Goal: Transaction & Acquisition: Subscribe to service/newsletter

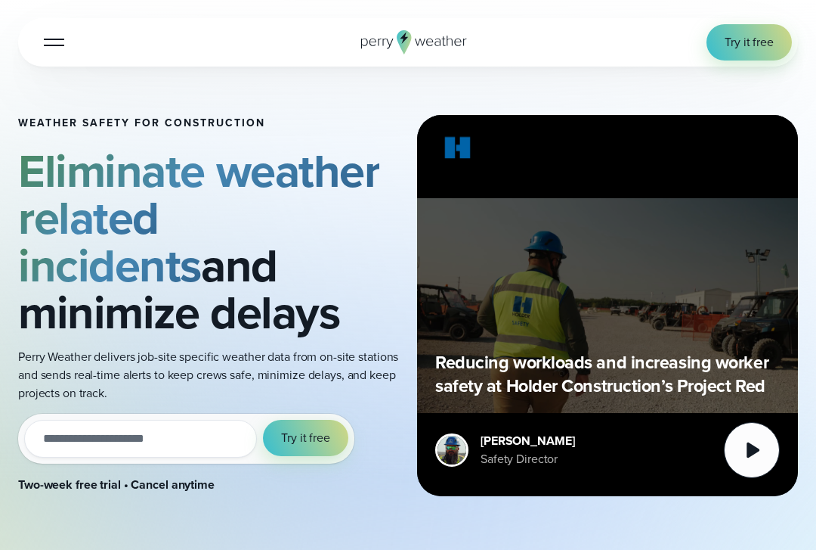
click at [750, 40] on span "Try it free" at bounding box center [749, 42] width 49 height 18
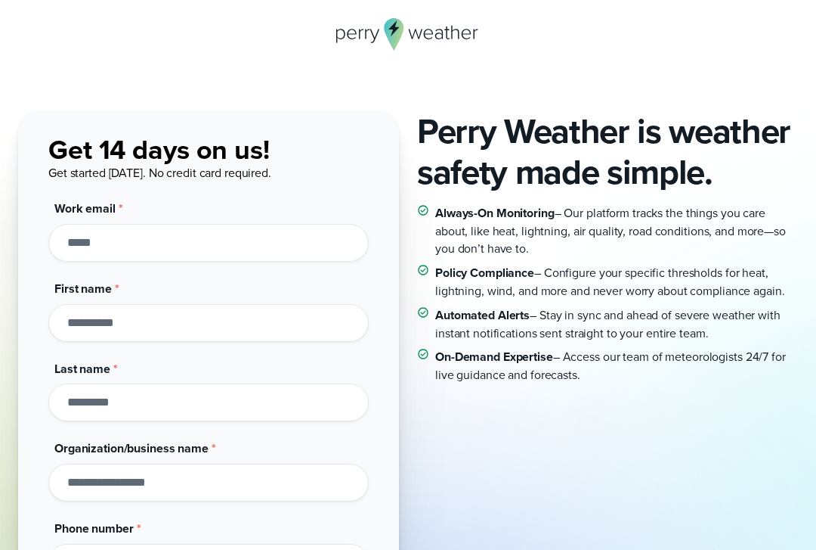
click at [746, 130] on h2 "Perry Weather is weather safety made simple." at bounding box center [607, 151] width 381 height 82
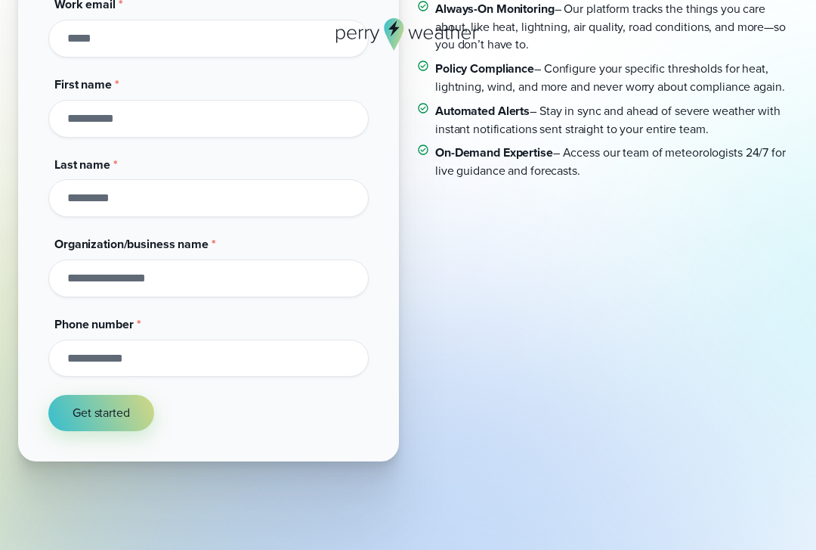
scroll to position [223, 0]
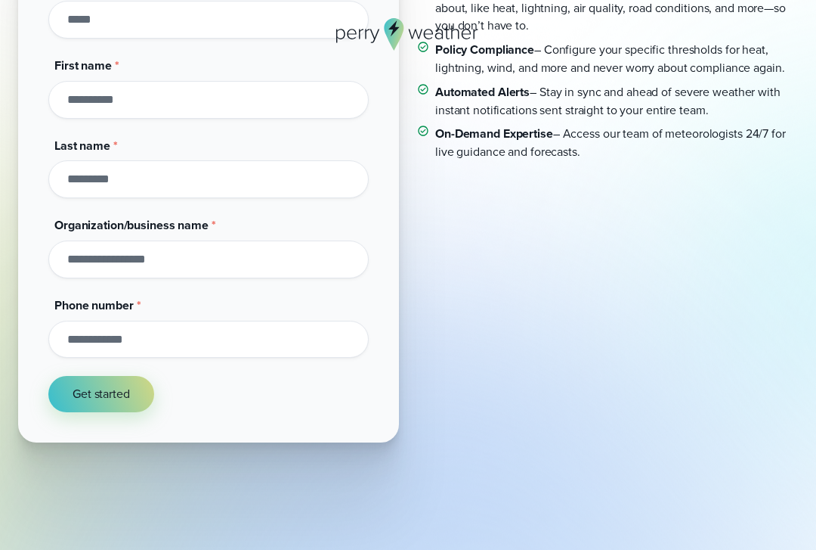
click at [81, 394] on span "Get started" at bounding box center [101, 394] width 57 height 18
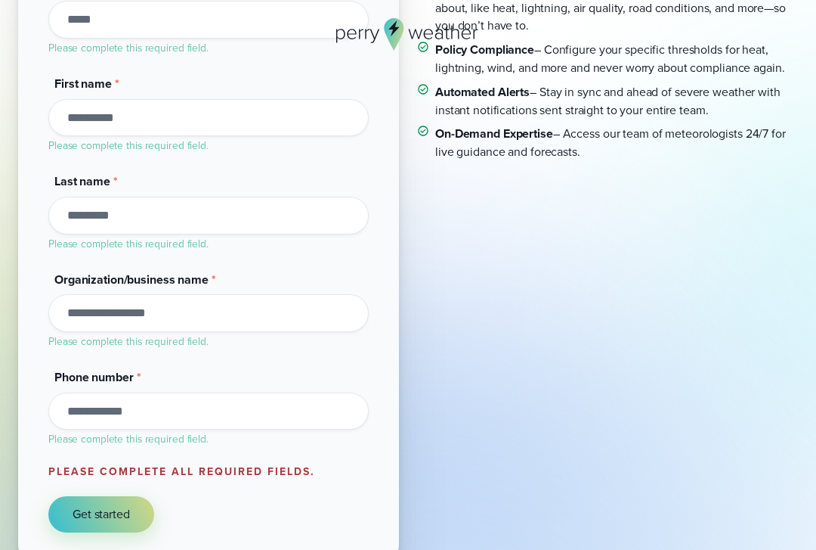
click at [74, 505] on span "Get started" at bounding box center [101, 514] width 57 height 18
click at [110, 497] on button "Get started" at bounding box center [101, 514] width 106 height 36
click at [115, 514] on span "Get started" at bounding box center [101, 514] width 57 height 18
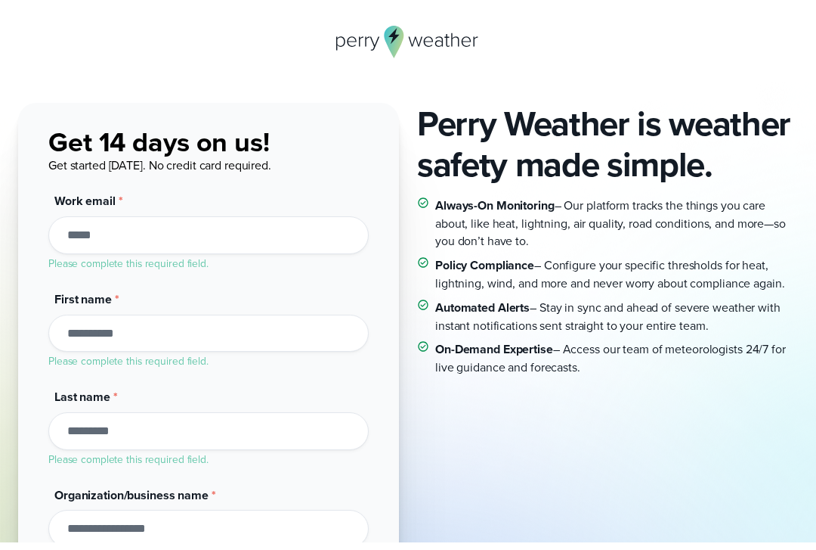
scroll to position [0, 0]
